Goal: Information Seeking & Learning: Learn about a topic

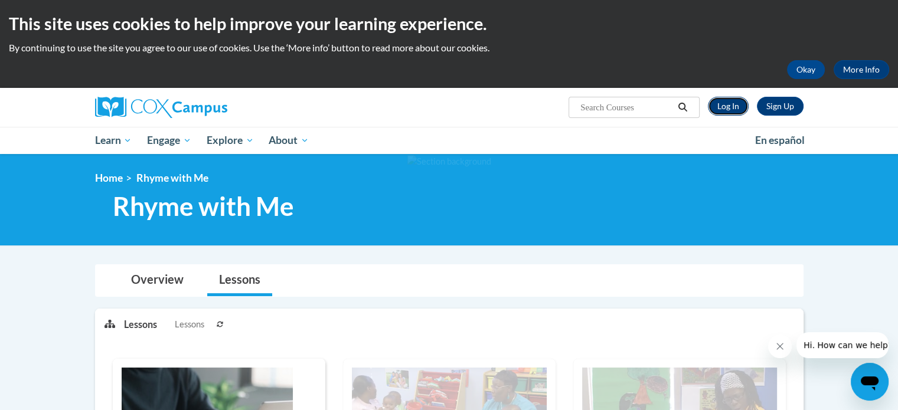
click at [738, 107] on link "Log In" at bounding box center [728, 106] width 41 height 19
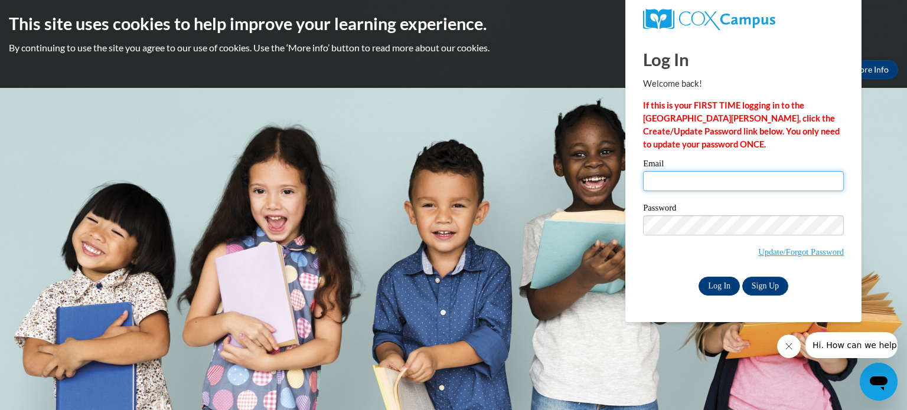
type input "tames@soesc.org"
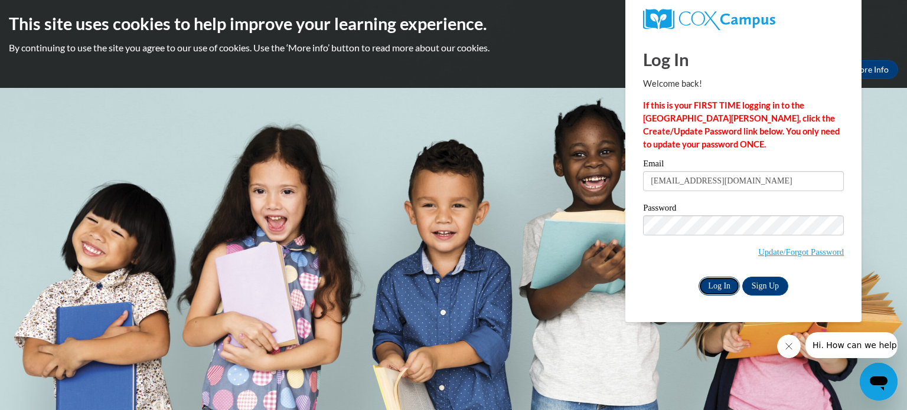
click at [718, 285] on input "Log In" at bounding box center [718, 286] width 41 height 19
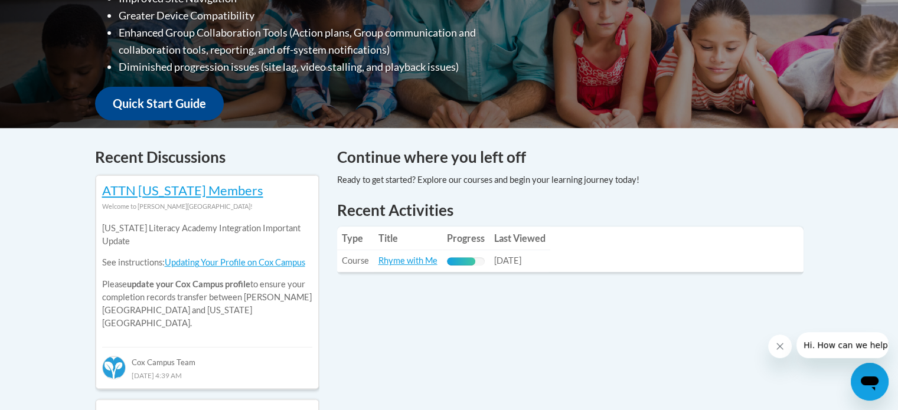
scroll to position [472, 0]
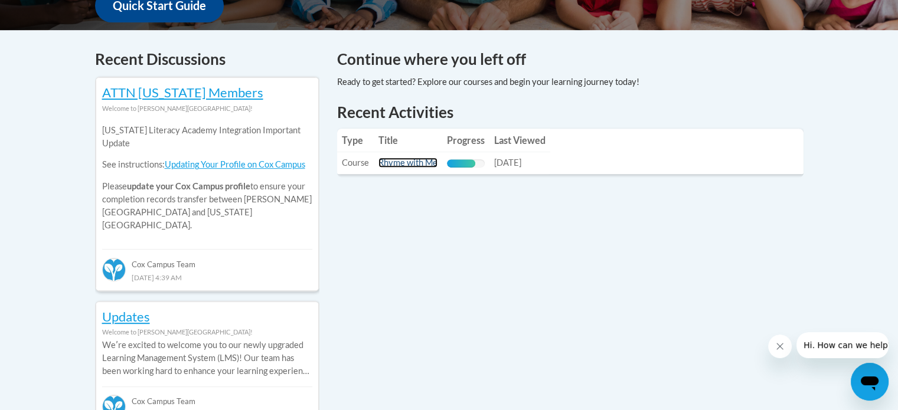
click at [390, 162] on link "Rhyme with Me" at bounding box center [407, 163] width 59 height 10
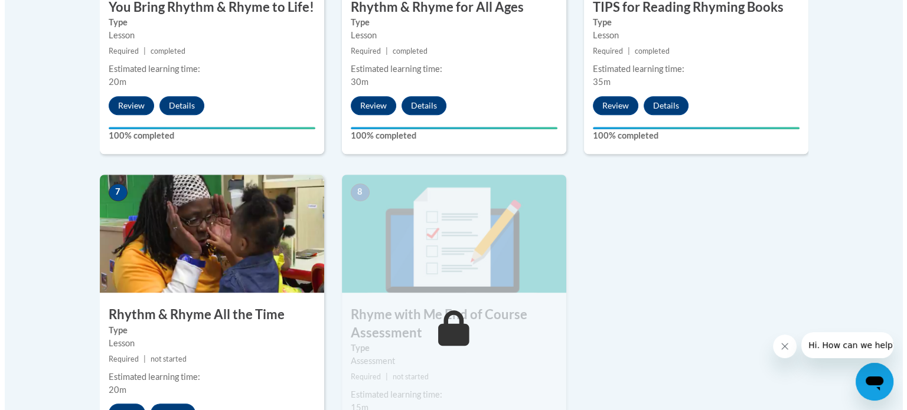
scroll to position [944, 0]
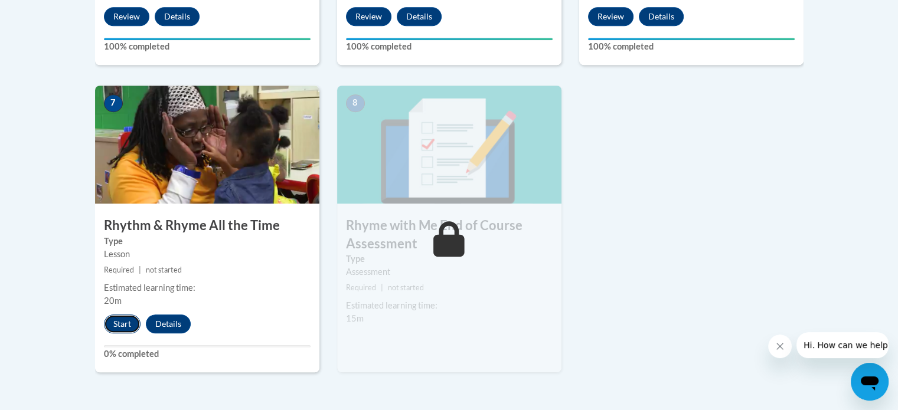
click at [125, 326] on button "Start" at bounding box center [122, 324] width 37 height 19
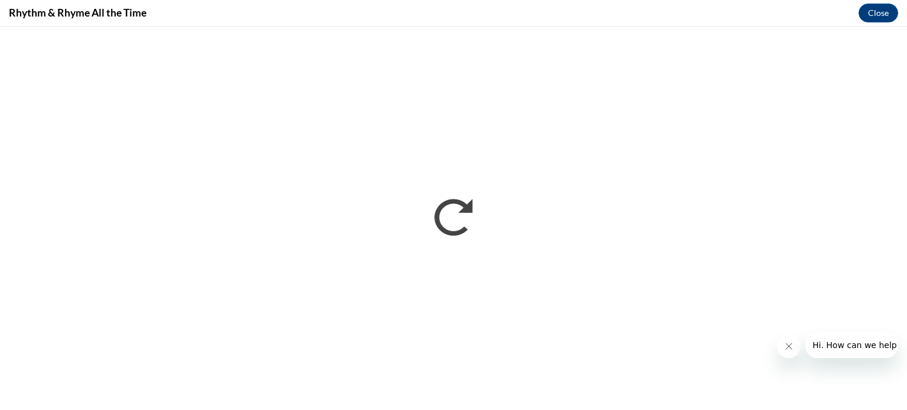
scroll to position [0, 0]
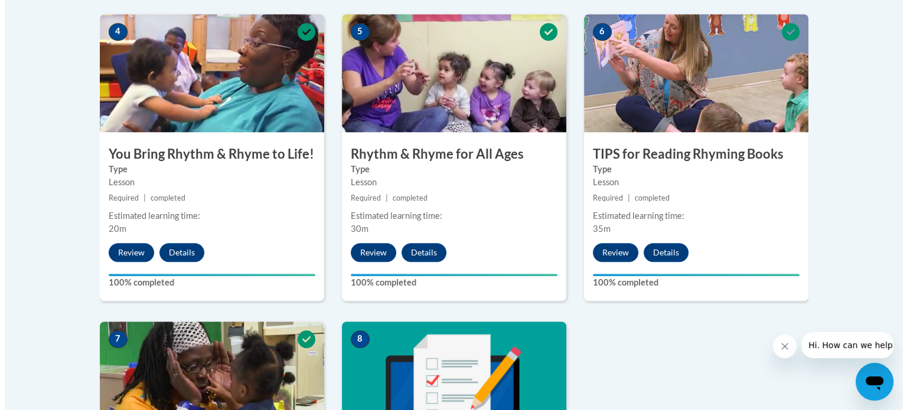
scroll to position [1003, 0]
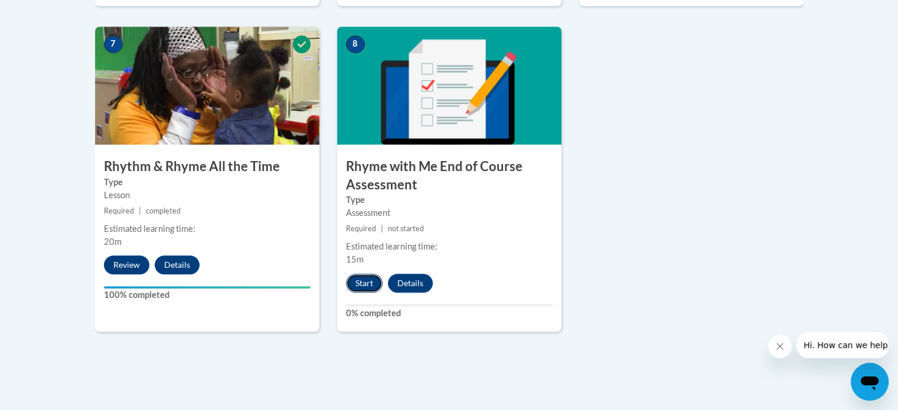
click at [367, 284] on button "Start" at bounding box center [364, 283] width 37 height 19
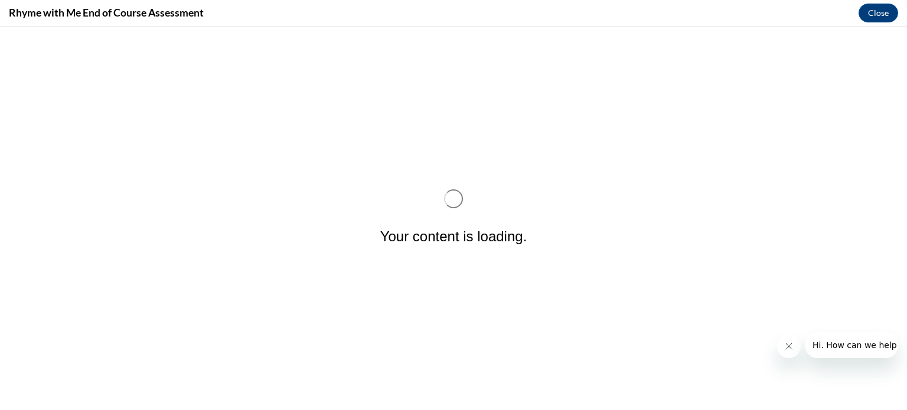
scroll to position [0, 0]
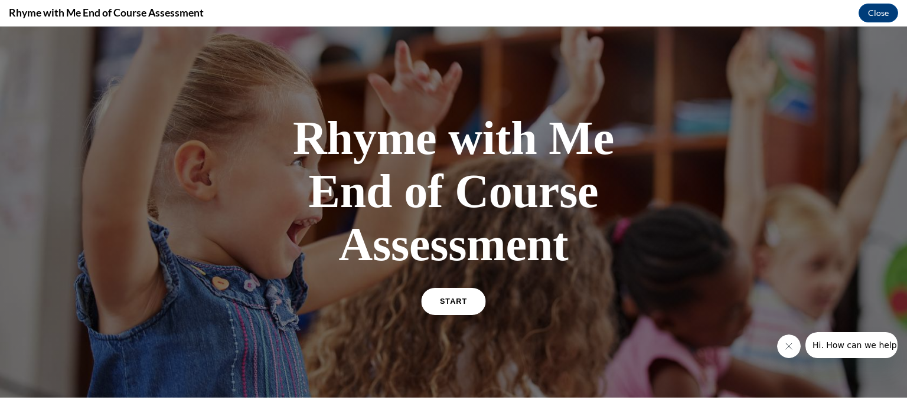
click at [432, 302] on link "START" at bounding box center [453, 301] width 64 height 27
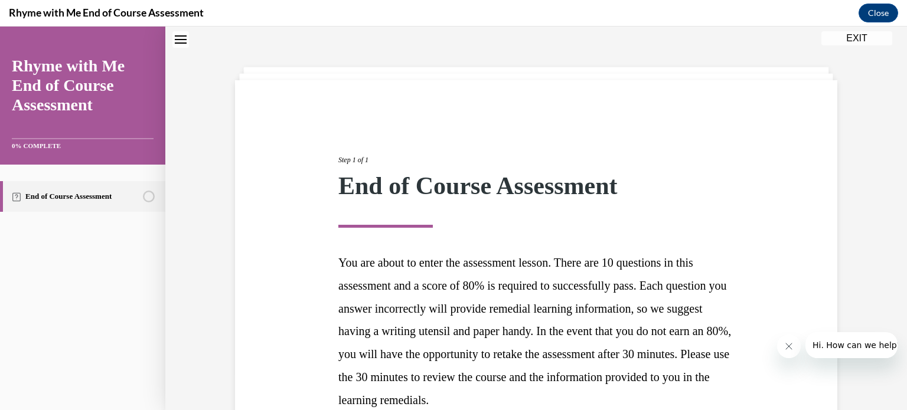
scroll to position [155, 0]
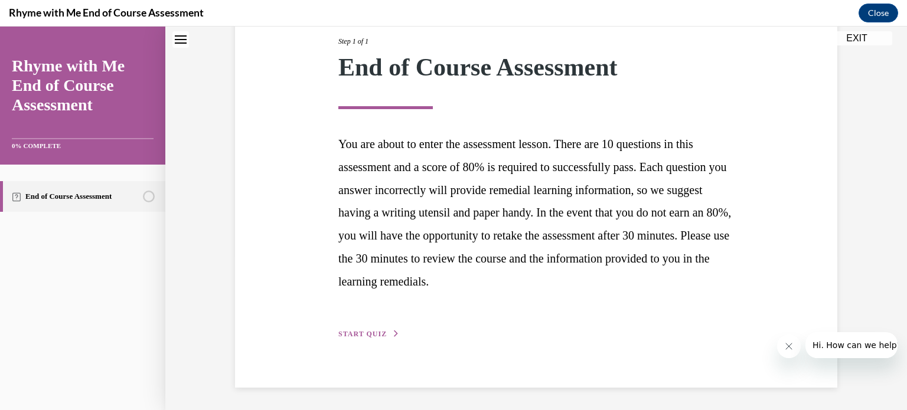
click at [359, 335] on span "START QUIZ" at bounding box center [362, 334] width 48 height 8
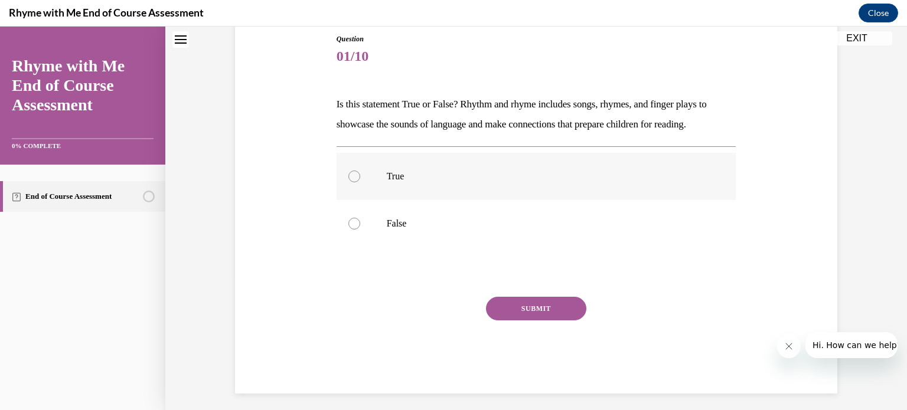
click at [348, 177] on div at bounding box center [354, 177] width 12 height 12
click at [348, 177] on input "True" at bounding box center [354, 177] width 12 height 12
radio input "true"
click at [527, 307] on button "SUBMIT" at bounding box center [536, 309] width 100 height 24
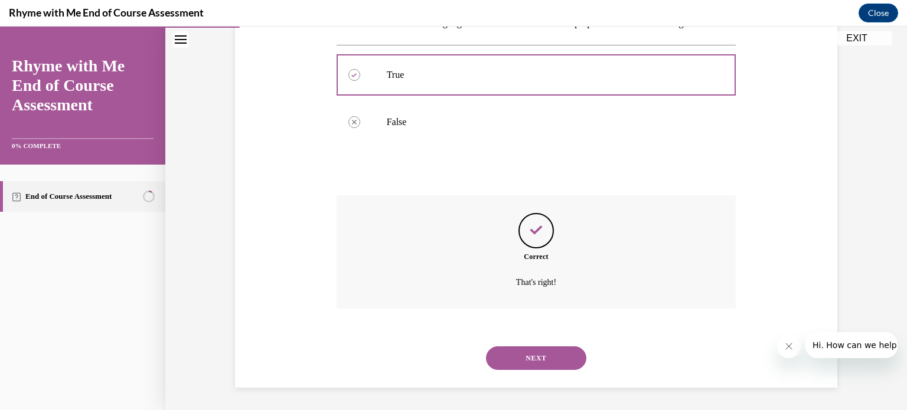
scroll to position [233, 0]
click at [535, 360] on button "NEXT" at bounding box center [536, 358] width 100 height 24
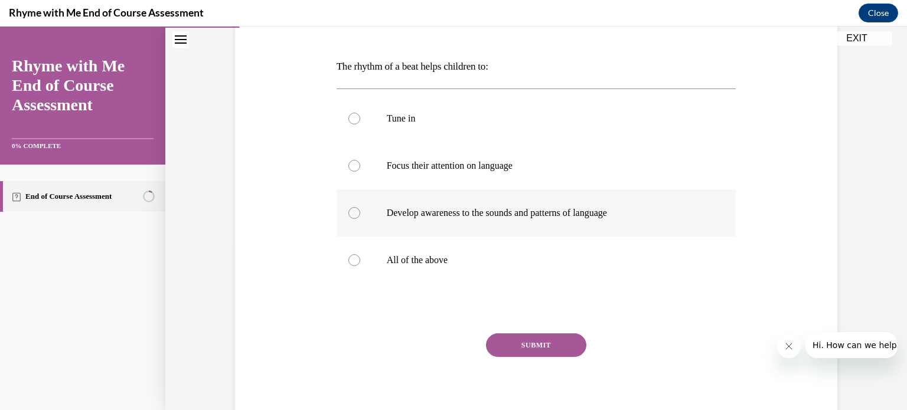
scroll to position [177, 0]
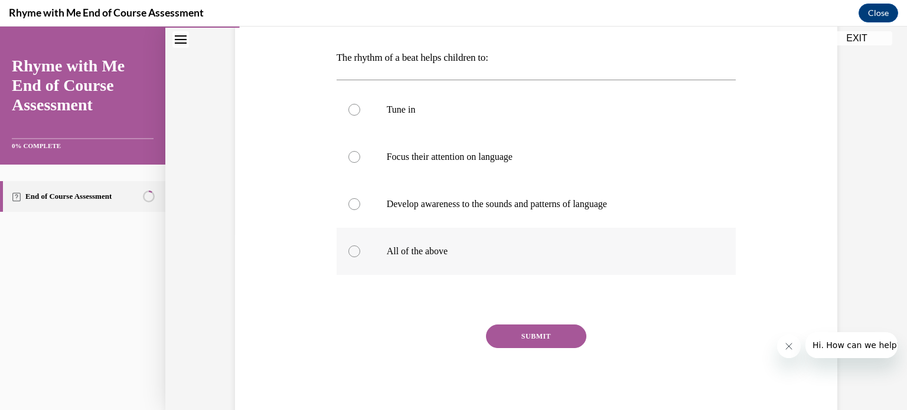
click at [348, 250] on div at bounding box center [354, 252] width 12 height 12
click at [348, 250] on input "All of the above" at bounding box center [354, 252] width 12 height 12
radio input "true"
click at [525, 332] on button "SUBMIT" at bounding box center [536, 337] width 100 height 24
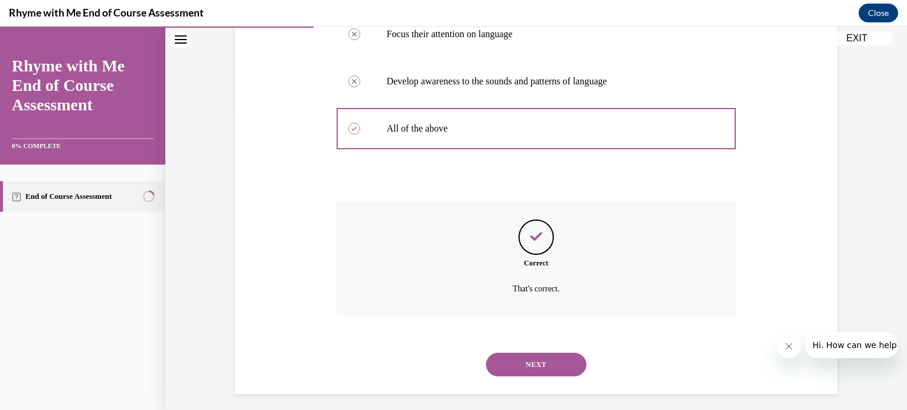
scroll to position [307, 0]
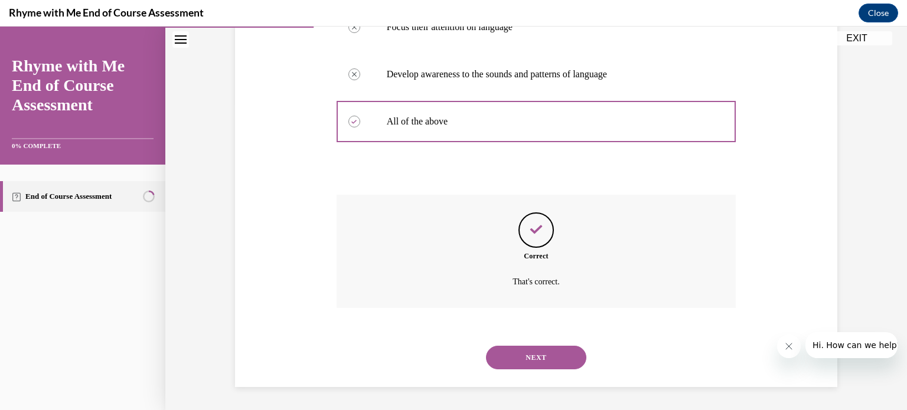
click at [534, 356] on button "NEXT" at bounding box center [536, 358] width 100 height 24
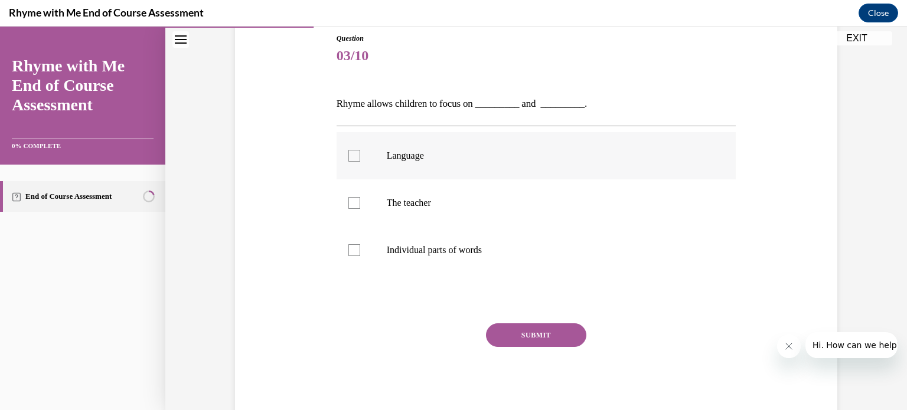
click at [348, 155] on div at bounding box center [354, 156] width 12 height 12
click at [348, 155] on input "Language" at bounding box center [354, 156] width 12 height 12
checkbox input "true"
click at [354, 251] on div at bounding box center [354, 250] width 12 height 12
click at [354, 251] on input "Individual parts of words" at bounding box center [354, 250] width 12 height 12
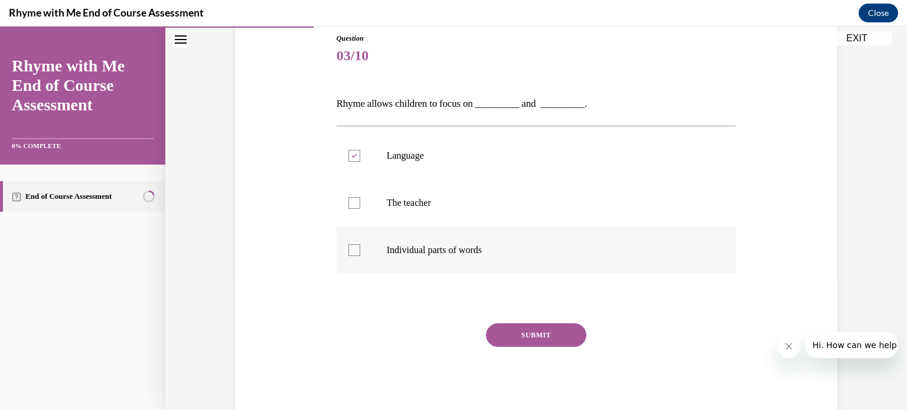
checkbox input "true"
click at [548, 339] on button "SUBMIT" at bounding box center [536, 335] width 100 height 24
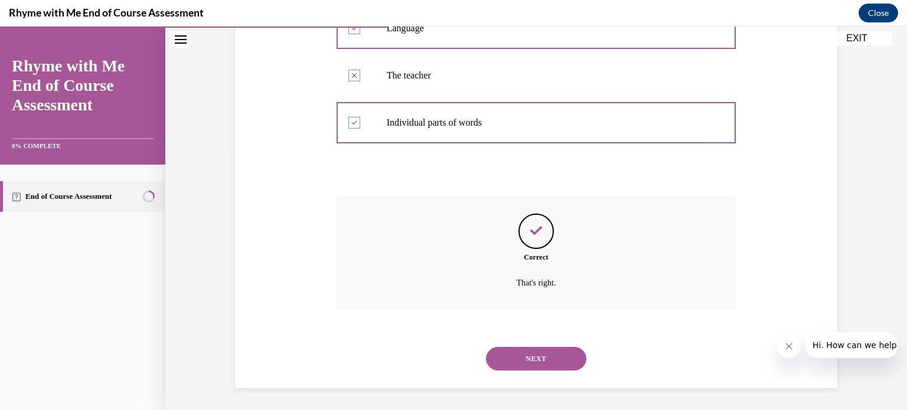
scroll to position [260, 0]
click at [532, 355] on button "NEXT" at bounding box center [536, 358] width 100 height 24
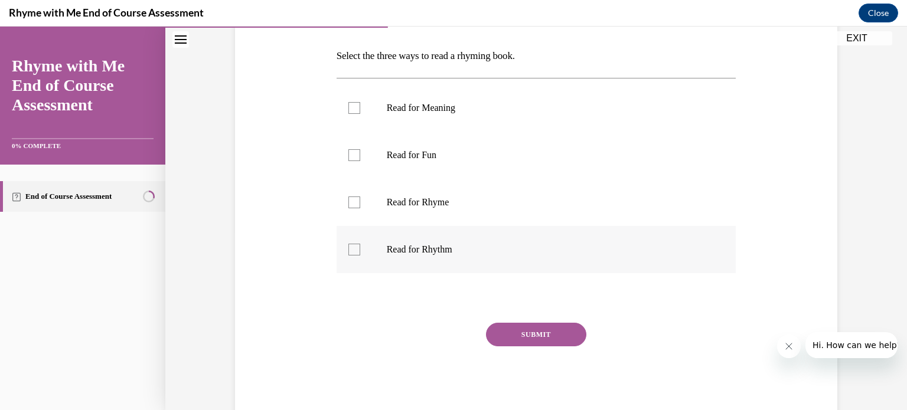
scroll to position [152, 0]
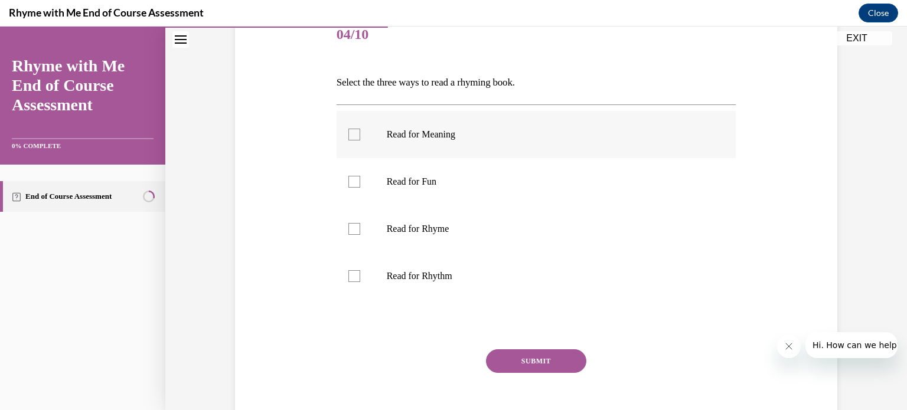
click at [350, 134] on div at bounding box center [354, 135] width 12 height 12
click at [350, 134] on input "Read for Meaning" at bounding box center [354, 135] width 12 height 12
checkbox input "true"
drag, startPoint x: 347, startPoint y: 231, endPoint x: 343, endPoint y: 273, distance: 42.1
click at [348, 231] on div at bounding box center [354, 229] width 12 height 12
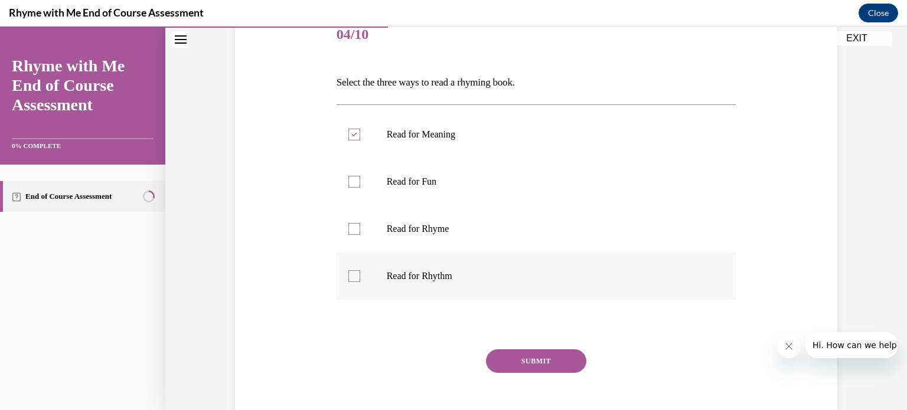
click at [348, 231] on input "Read for Rhyme" at bounding box center [354, 229] width 12 height 12
checkbox input "true"
click at [349, 274] on div at bounding box center [354, 276] width 12 height 12
click at [349, 274] on input "Read for Rhythm" at bounding box center [354, 276] width 12 height 12
checkbox input "true"
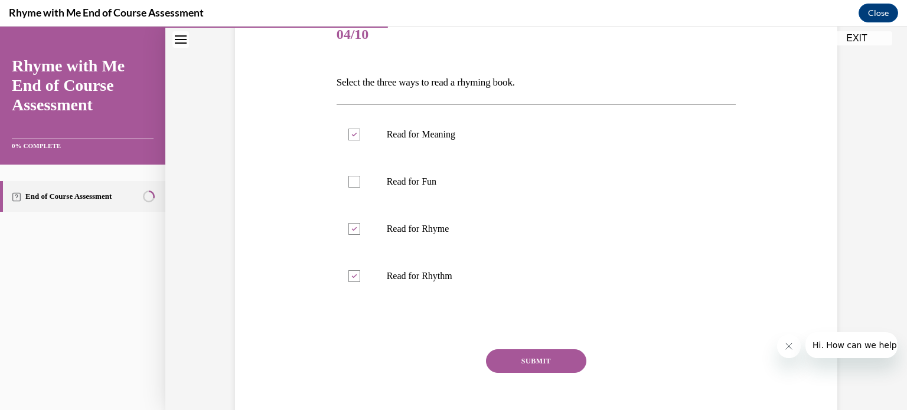
click at [543, 361] on button "SUBMIT" at bounding box center [536, 361] width 100 height 24
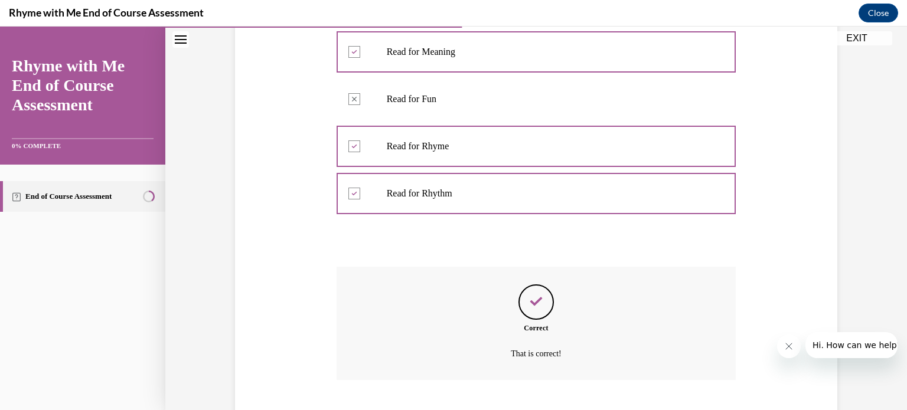
scroll to position [307, 0]
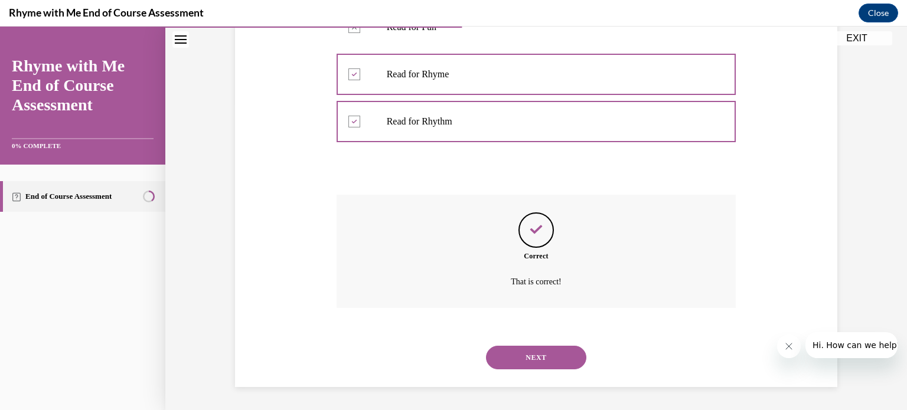
click at [540, 356] on button "NEXT" at bounding box center [536, 358] width 100 height 24
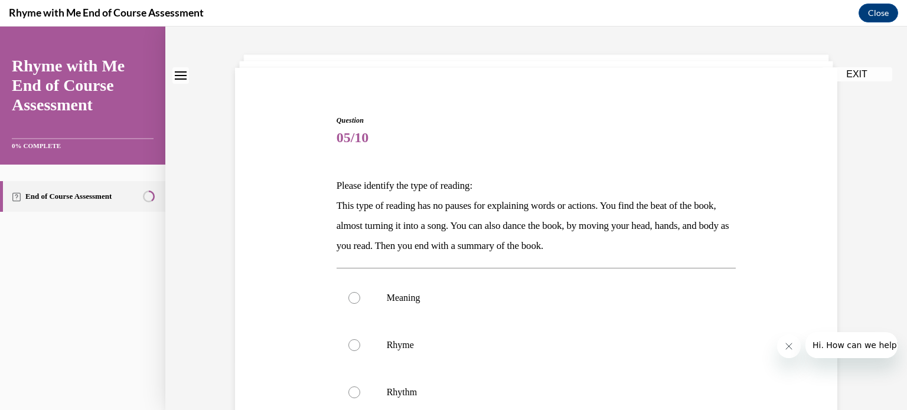
scroll to position [118, 0]
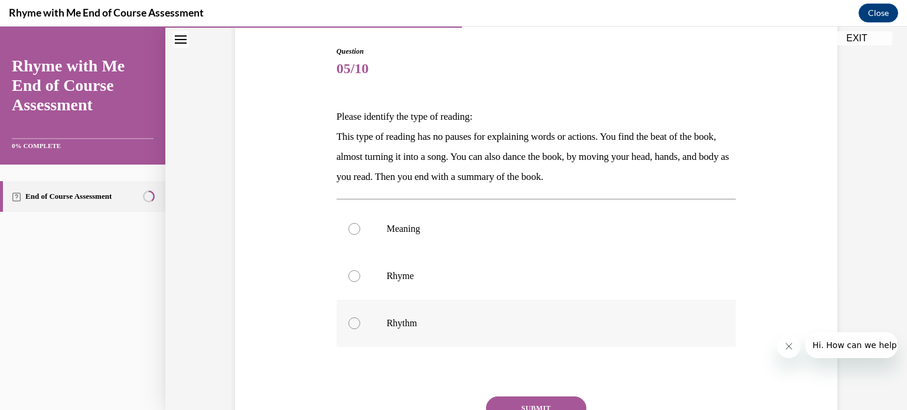
click at [345, 318] on label "Rhythm" at bounding box center [536, 323] width 400 height 47
click at [348, 318] on input "Rhythm" at bounding box center [354, 324] width 12 height 12
radio input "true"
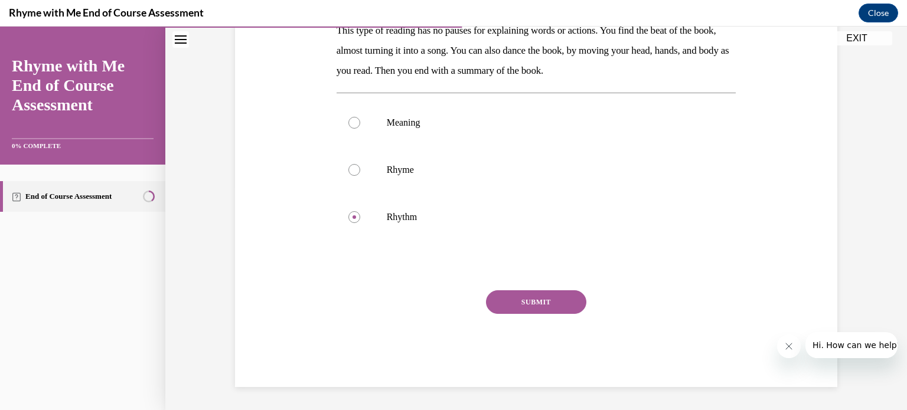
click at [508, 301] on button "SUBMIT" at bounding box center [536, 302] width 100 height 24
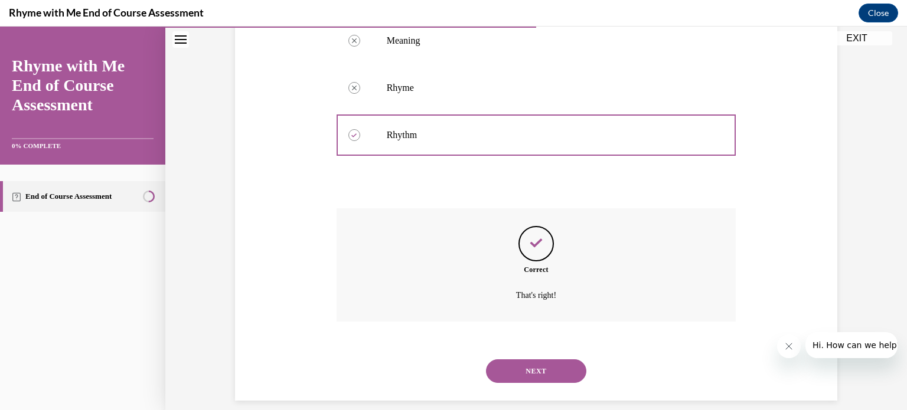
scroll to position [320, 0]
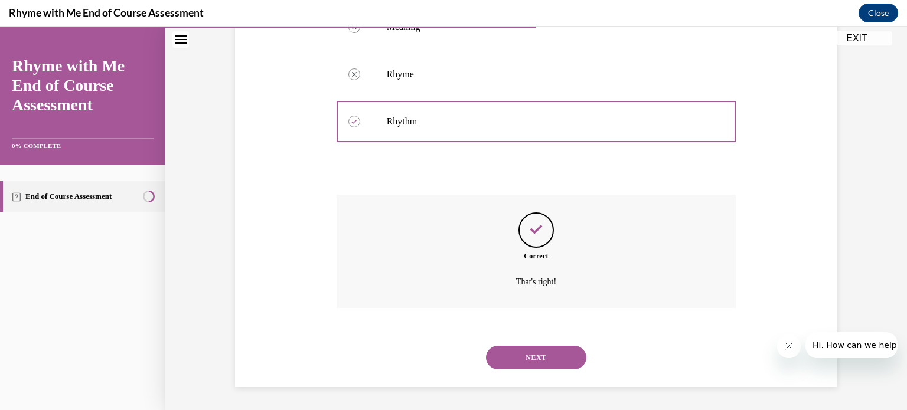
click at [536, 358] on button "NEXT" at bounding box center [536, 358] width 100 height 24
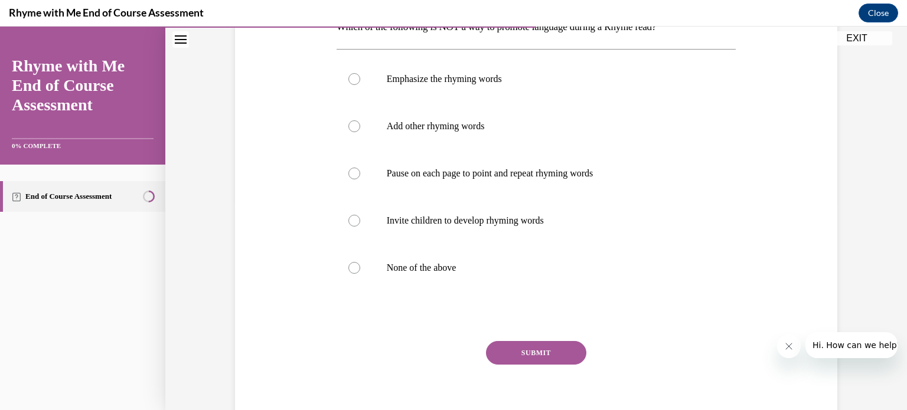
scroll to position [140, 0]
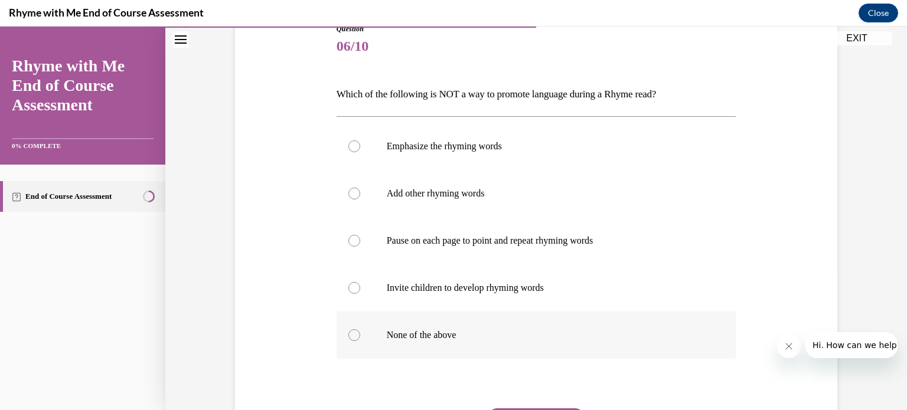
click at [348, 338] on div at bounding box center [354, 335] width 12 height 12
click at [348, 338] on input "None of the above" at bounding box center [354, 335] width 12 height 12
radio input "true"
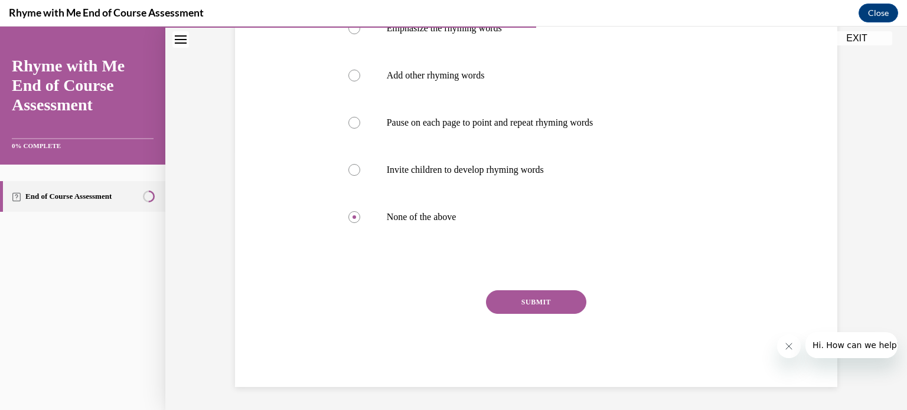
click at [531, 301] on button "SUBMIT" at bounding box center [536, 302] width 100 height 24
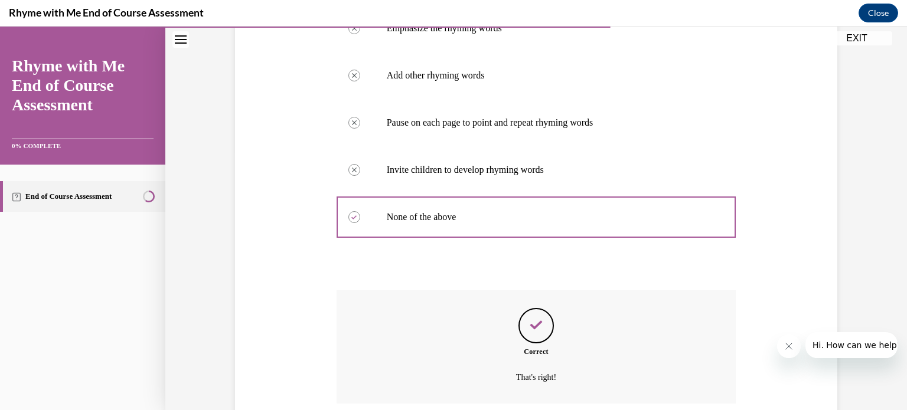
scroll to position [354, 0]
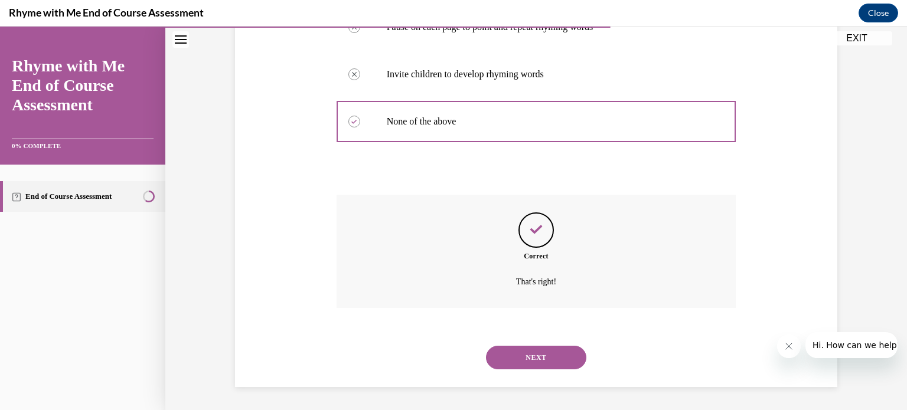
click at [536, 358] on button "NEXT" at bounding box center [536, 358] width 100 height 24
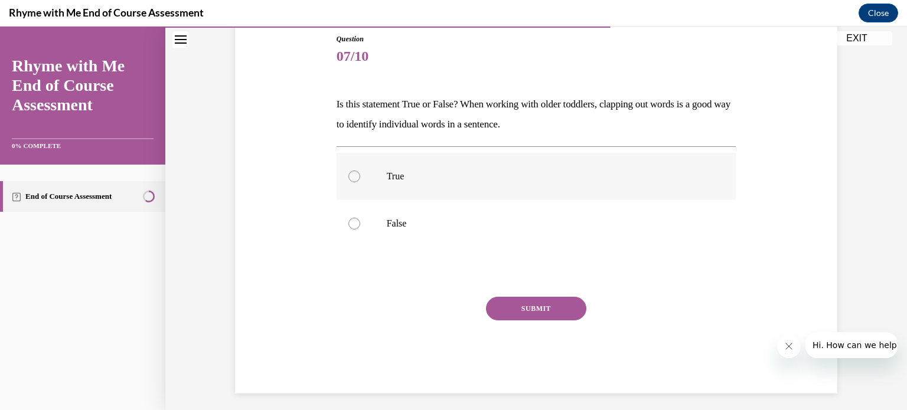
click at [349, 178] on div at bounding box center [354, 177] width 12 height 12
click at [349, 178] on input "True" at bounding box center [354, 177] width 12 height 12
radio input "true"
click at [528, 307] on button "SUBMIT" at bounding box center [536, 309] width 100 height 24
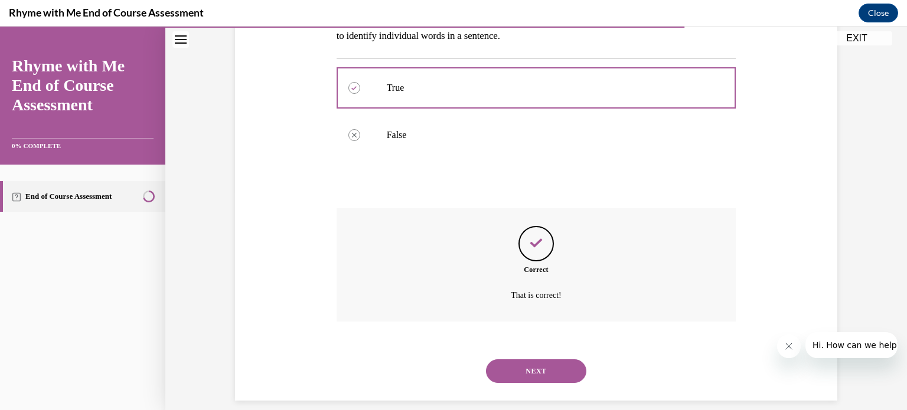
scroll to position [233, 0]
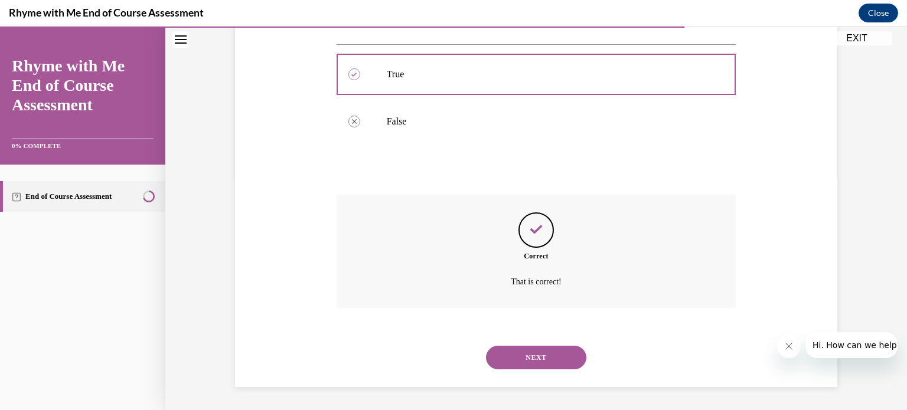
click at [533, 356] on button "NEXT" at bounding box center [536, 358] width 100 height 24
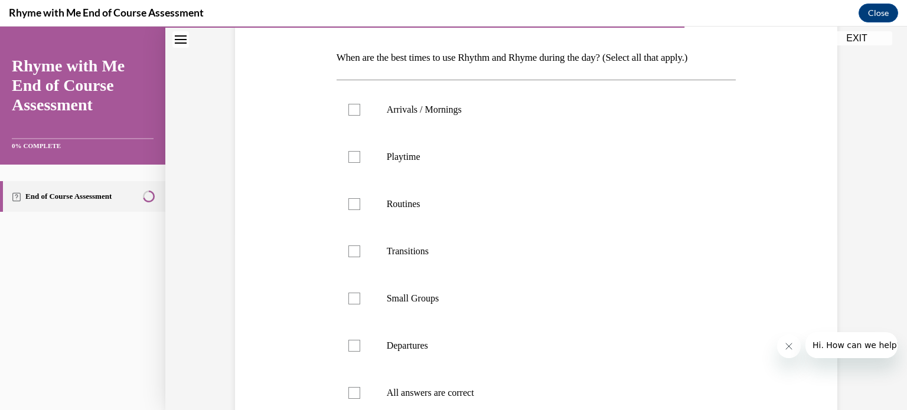
scroll to position [236, 0]
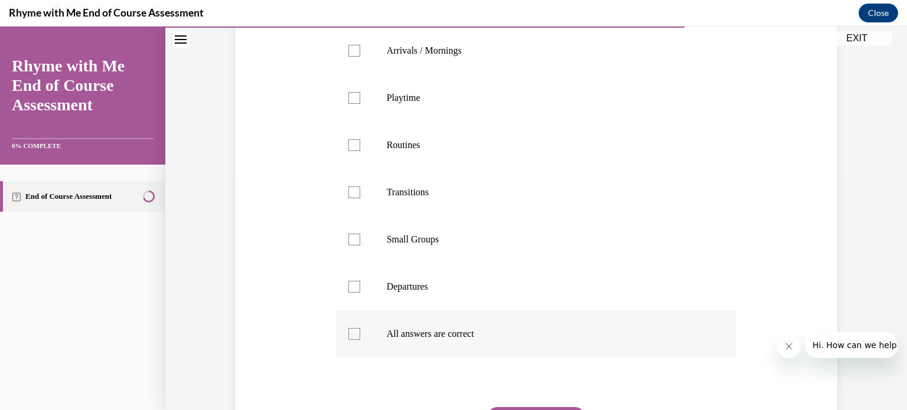
click at [348, 335] on div at bounding box center [354, 334] width 12 height 12
click at [348, 335] on input "All answers are correct" at bounding box center [354, 334] width 12 height 12
checkbox input "true"
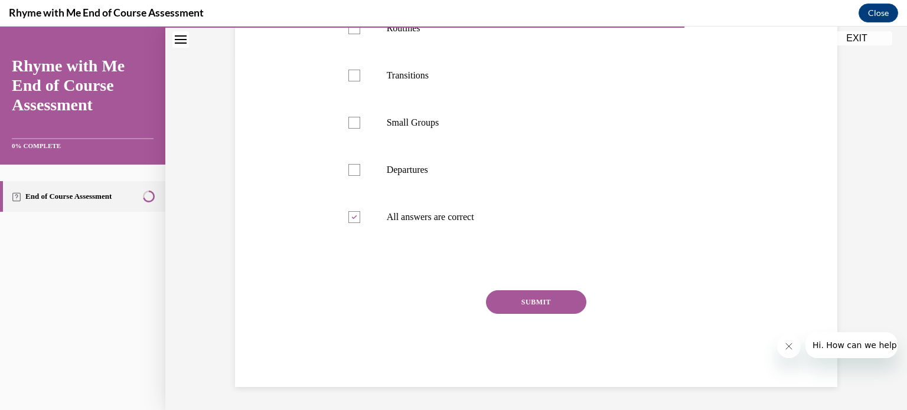
click at [534, 305] on button "SUBMIT" at bounding box center [536, 302] width 100 height 24
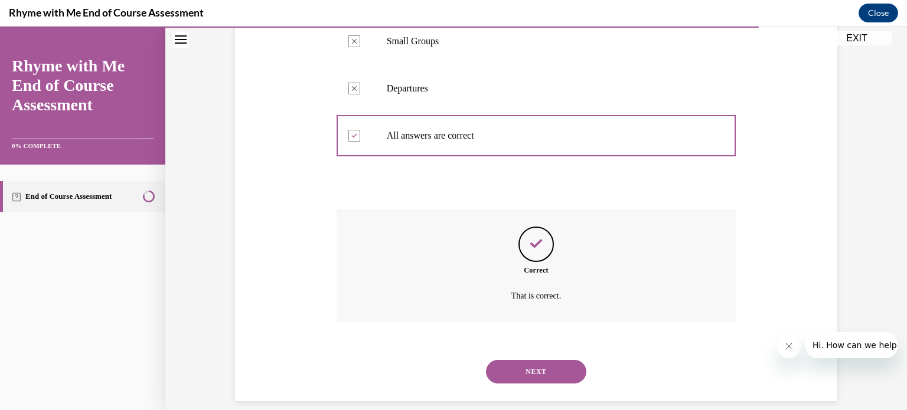
scroll to position [449, 0]
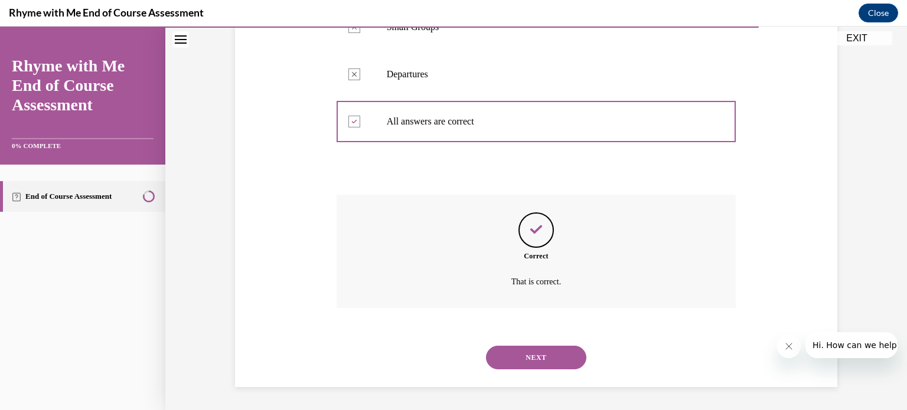
click at [521, 361] on button "NEXT" at bounding box center [536, 358] width 100 height 24
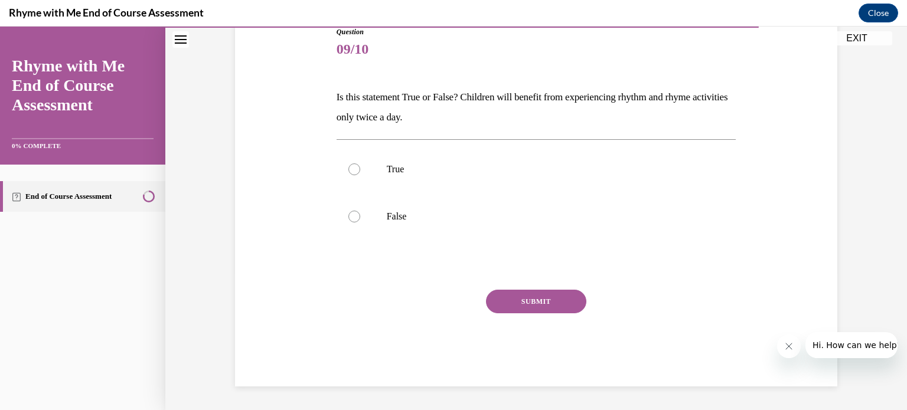
scroll to position [130, 0]
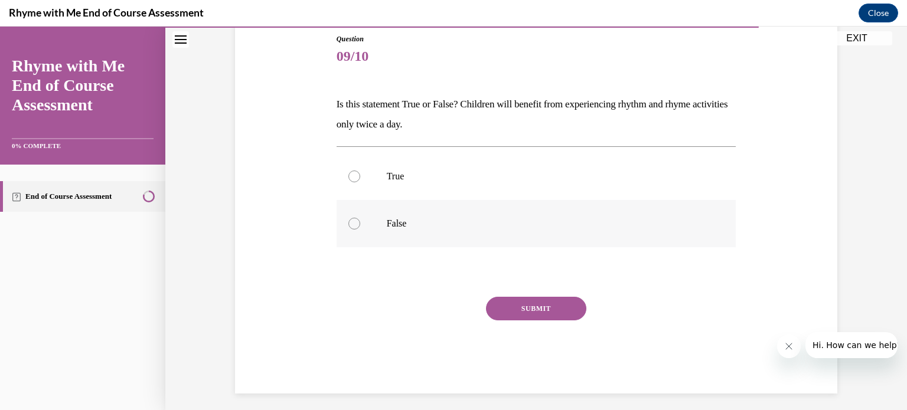
click at [348, 223] on div at bounding box center [354, 224] width 12 height 12
click at [348, 223] on input "False" at bounding box center [354, 224] width 12 height 12
radio input "true"
click at [525, 306] on button "SUBMIT" at bounding box center [536, 309] width 100 height 24
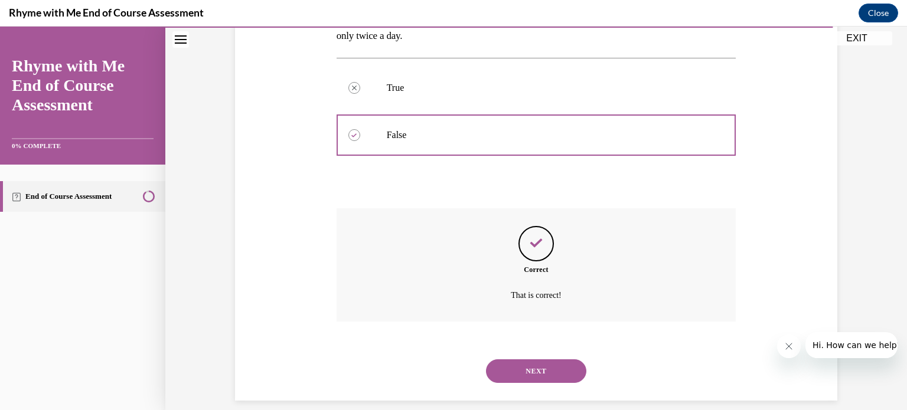
scroll to position [233, 0]
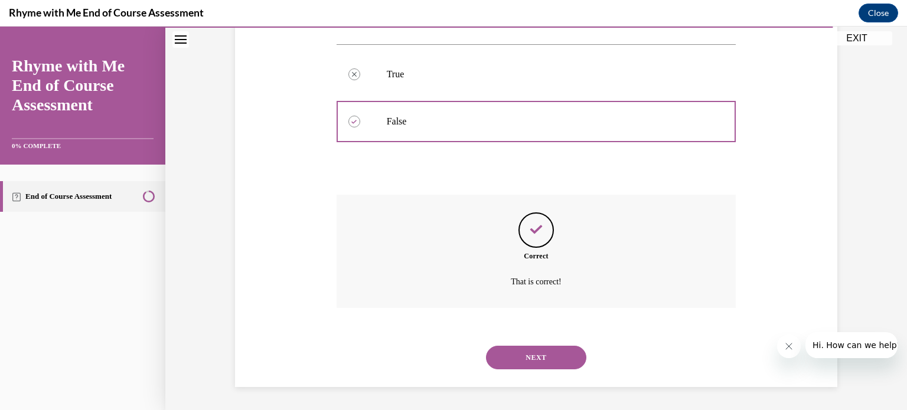
click at [531, 351] on button "NEXT" at bounding box center [536, 358] width 100 height 24
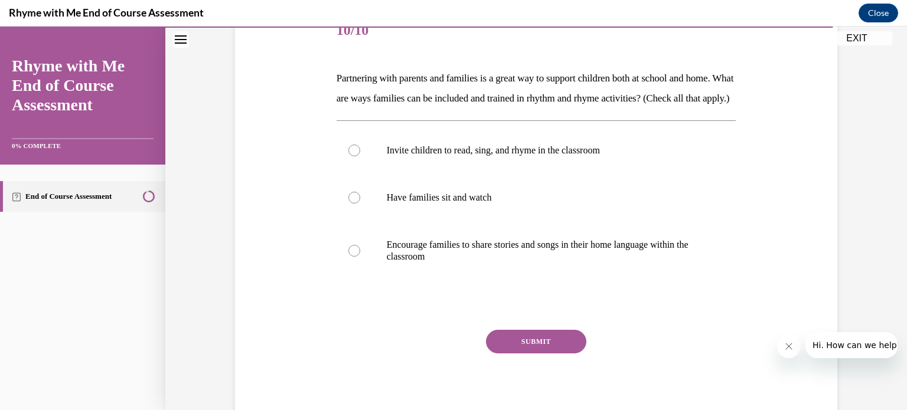
scroll to position [177, 0]
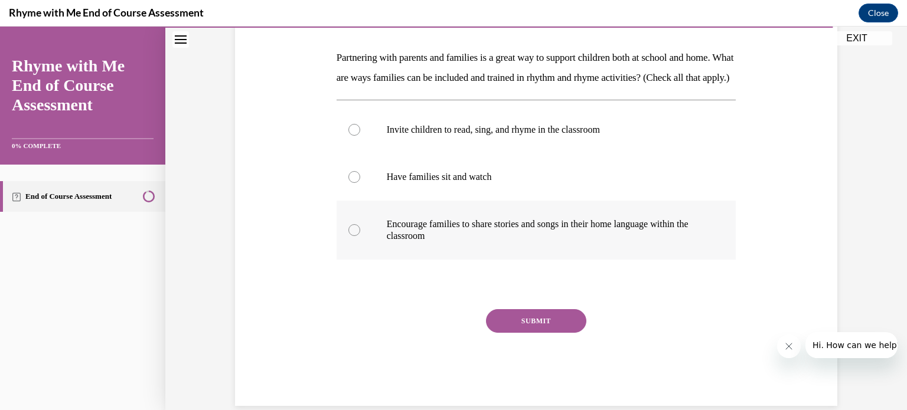
click at [354, 236] on div at bounding box center [354, 230] width 12 height 12
click at [354, 236] on input "Encourage families to share stories and songs in their home language within the…" at bounding box center [354, 230] width 12 height 12
radio input "true"
click at [552, 333] on button "SUBMIT" at bounding box center [536, 321] width 100 height 24
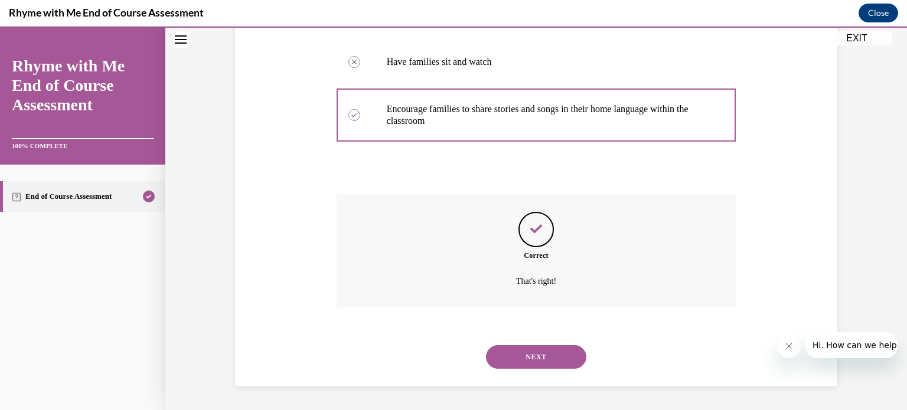
scroll to position [312, 0]
click at [542, 359] on button "NEXT" at bounding box center [536, 357] width 100 height 24
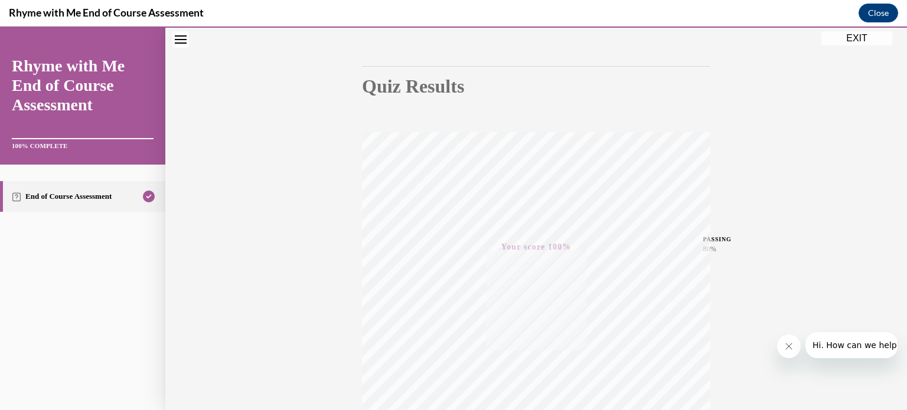
scroll to position [44, 0]
click at [856, 37] on button "EXIT" at bounding box center [856, 38] width 71 height 14
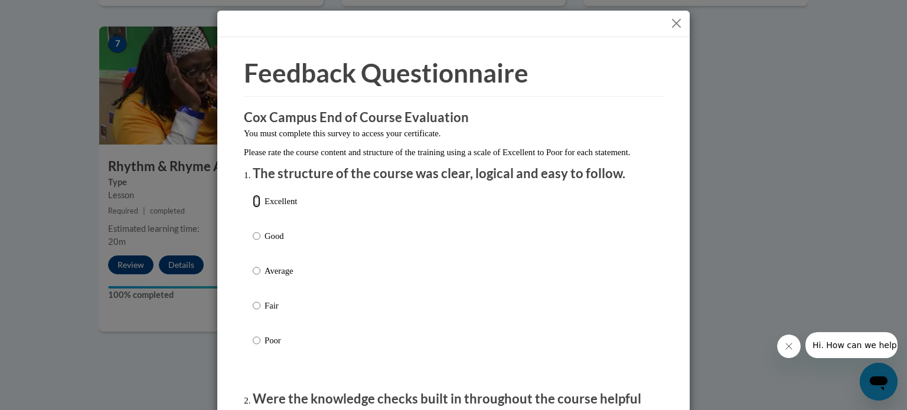
click at [253, 208] on input "Excellent" at bounding box center [257, 201] width 8 height 13
radio input "true"
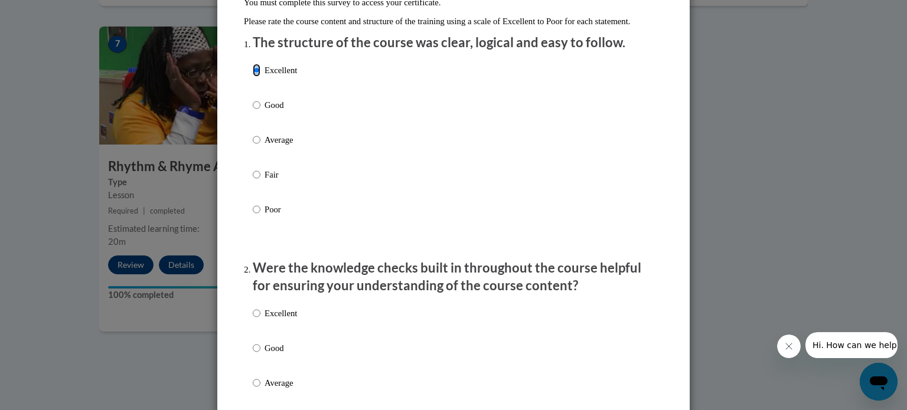
scroll to position [177, 0]
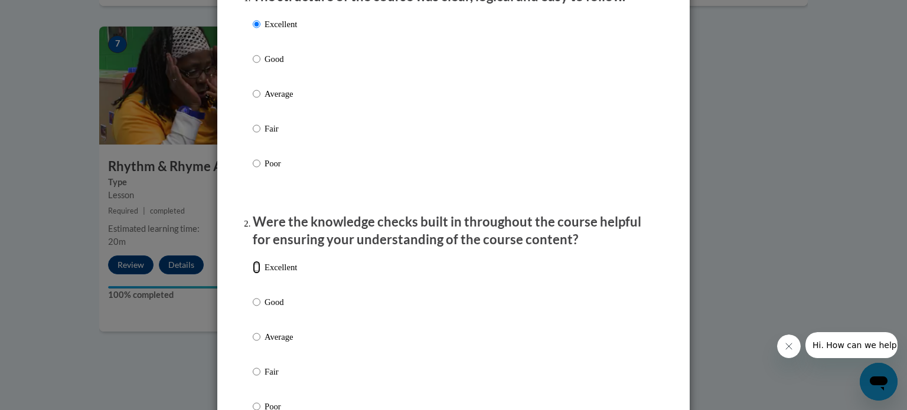
click at [253, 274] on input "Excellent" at bounding box center [257, 267] width 8 height 13
radio input "true"
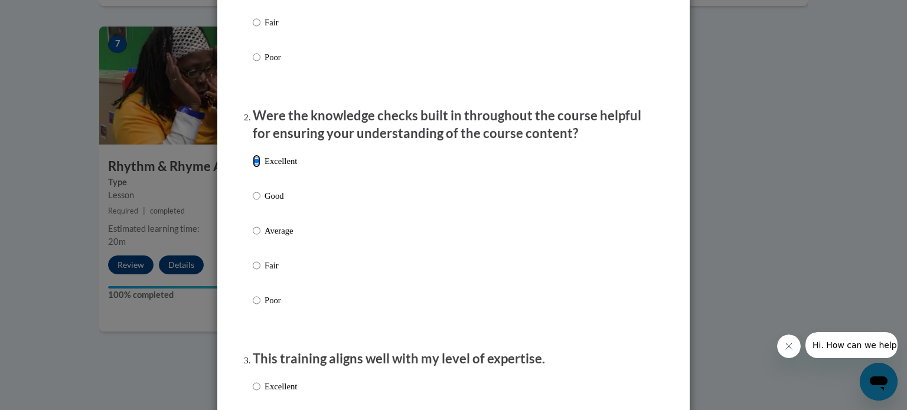
scroll to position [413, 0]
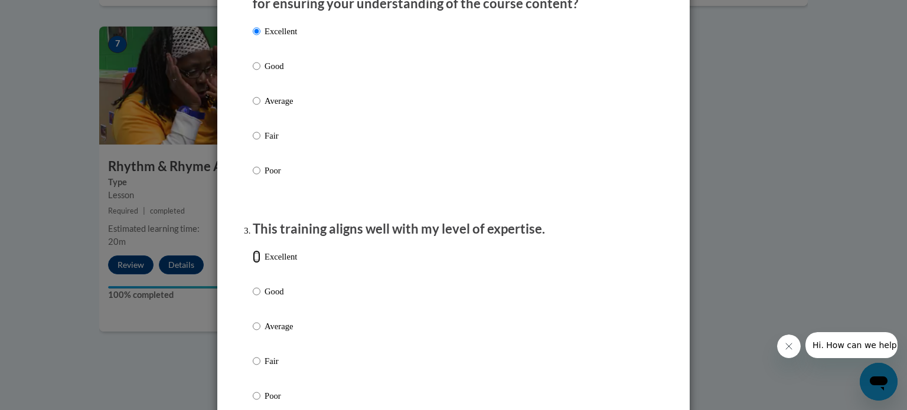
click at [253, 263] on input "Excellent" at bounding box center [257, 256] width 8 height 13
radio input "true"
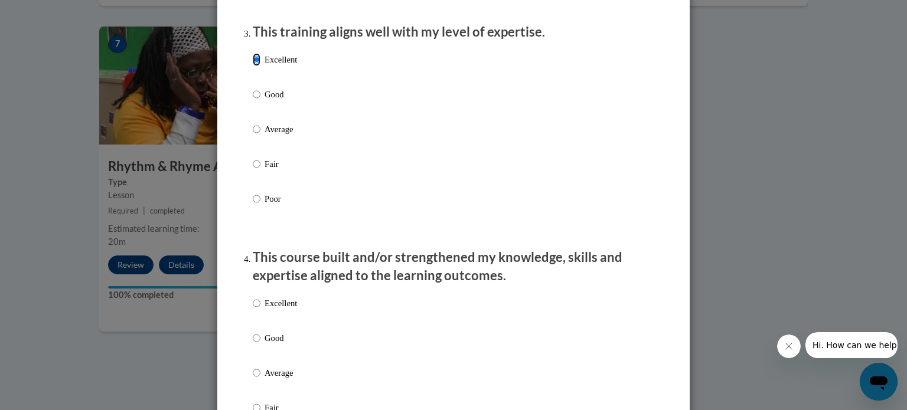
scroll to position [649, 0]
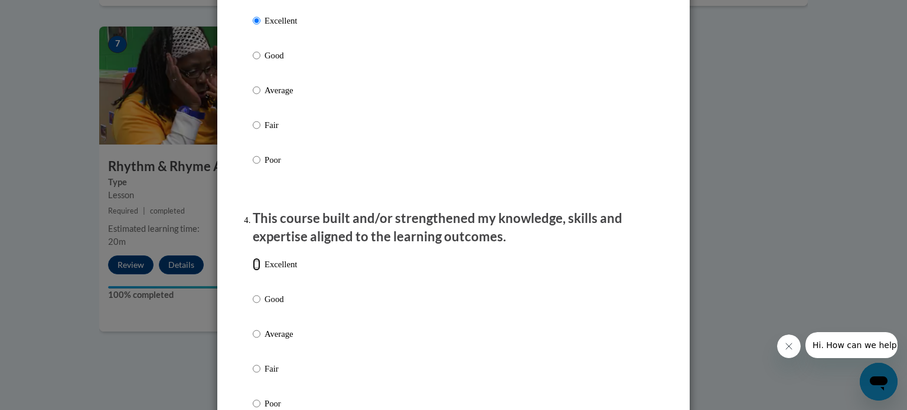
click at [253, 271] on input "Excellent" at bounding box center [257, 264] width 8 height 13
radio input "true"
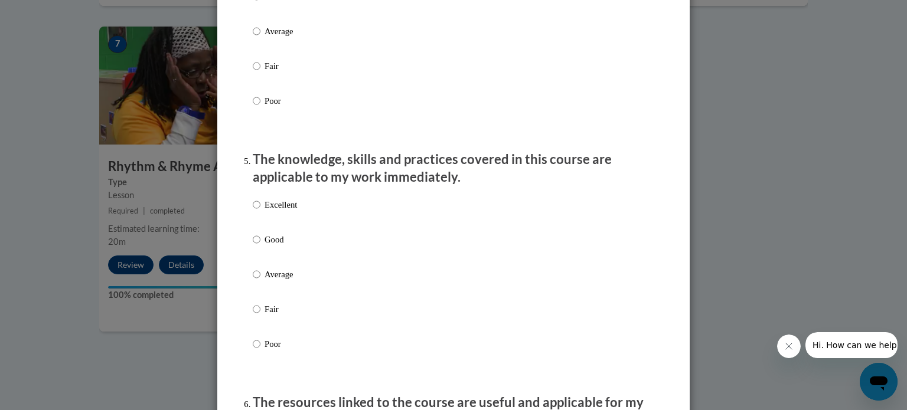
scroll to position [885, 0]
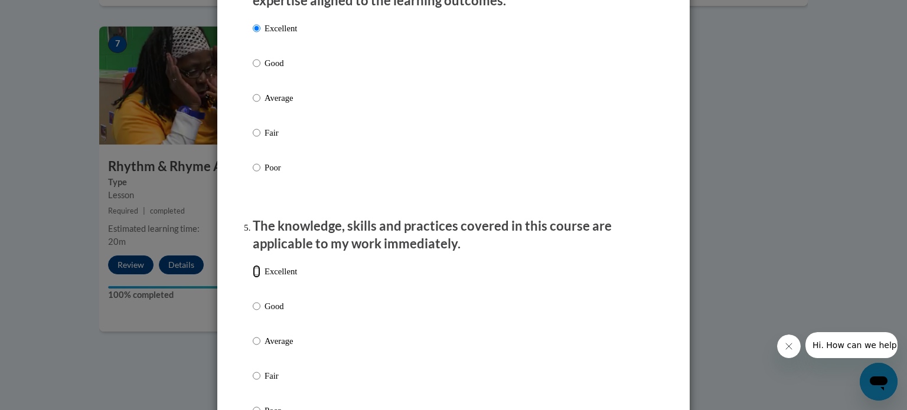
click at [253, 278] on input "Excellent" at bounding box center [257, 271] width 8 height 13
radio input "true"
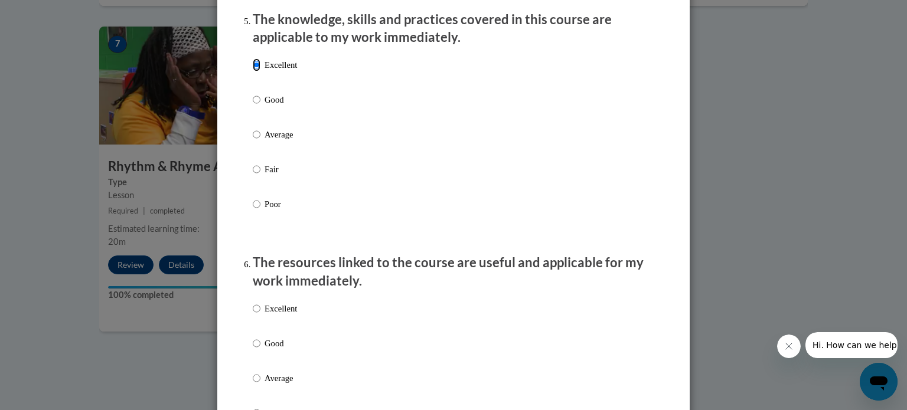
scroll to position [1121, 0]
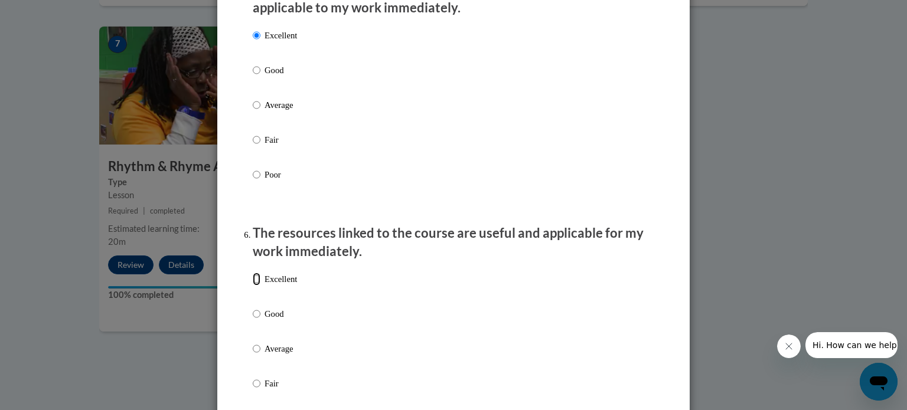
click at [253, 286] on input "Excellent" at bounding box center [257, 279] width 8 height 13
radio input "true"
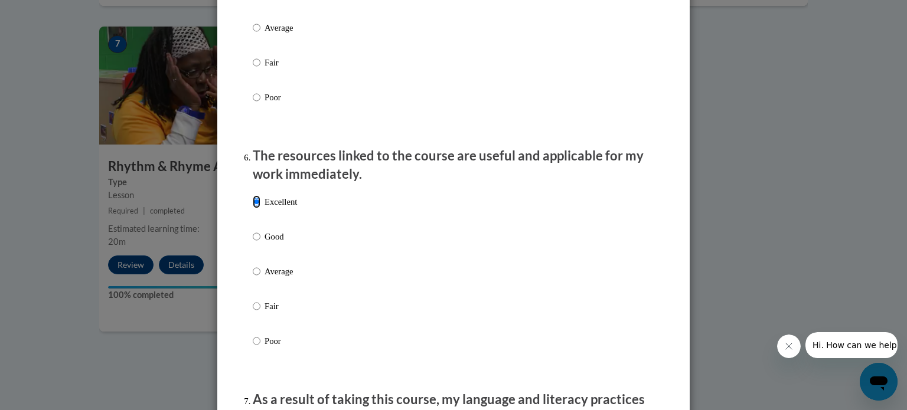
scroll to position [1357, 0]
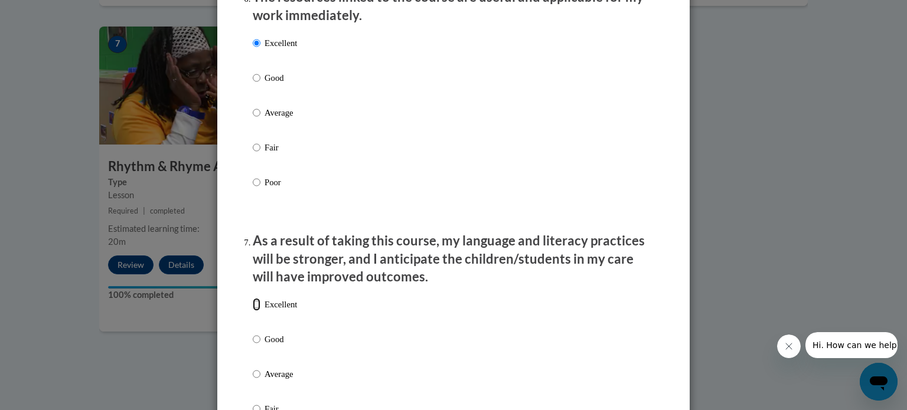
click at [253, 311] on input "Excellent" at bounding box center [257, 304] width 8 height 13
radio input "true"
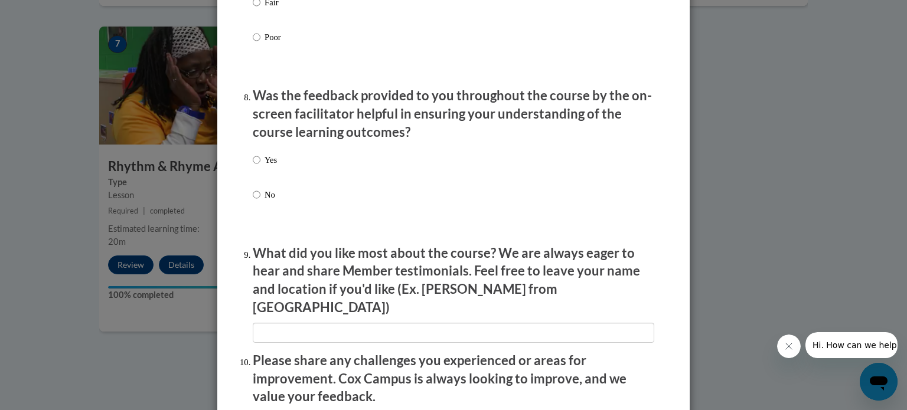
scroll to position [1771, 0]
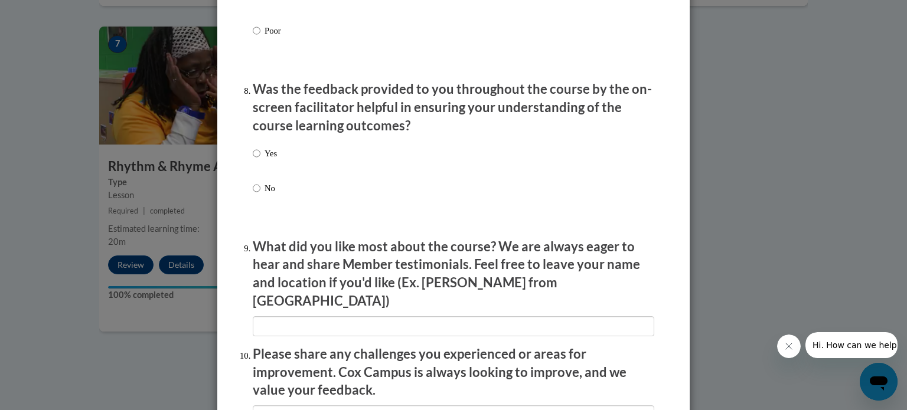
click at [256, 165] on label "Yes" at bounding box center [265, 163] width 24 height 32
click at [256, 160] on input "Yes" at bounding box center [257, 153] width 8 height 13
radio input "true"
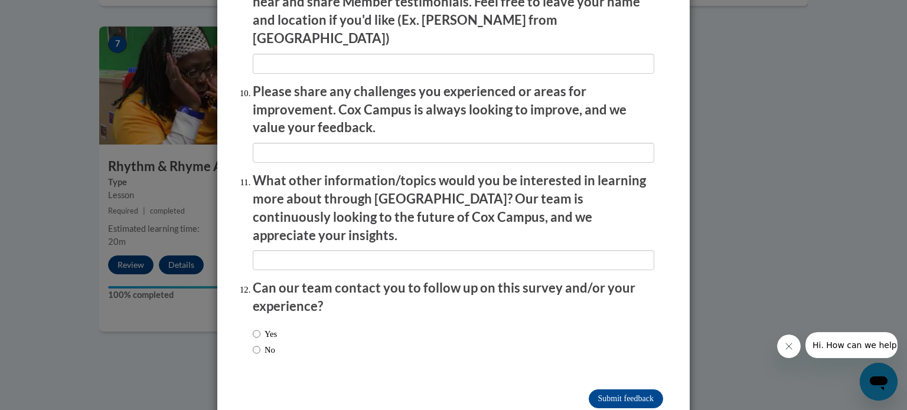
scroll to position [2047, 0]
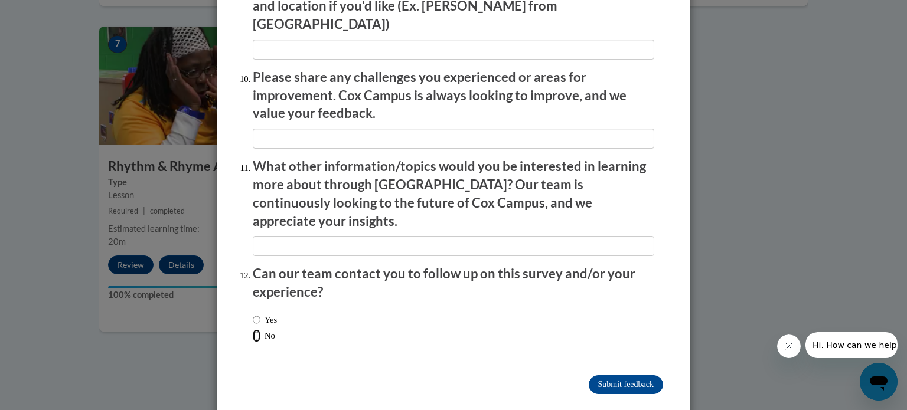
click at [253, 329] on input "No" at bounding box center [257, 335] width 8 height 13
radio input "true"
click at [627, 375] on input "Submit feedback" at bounding box center [625, 384] width 74 height 19
